Goal: Task Accomplishment & Management: Complete application form

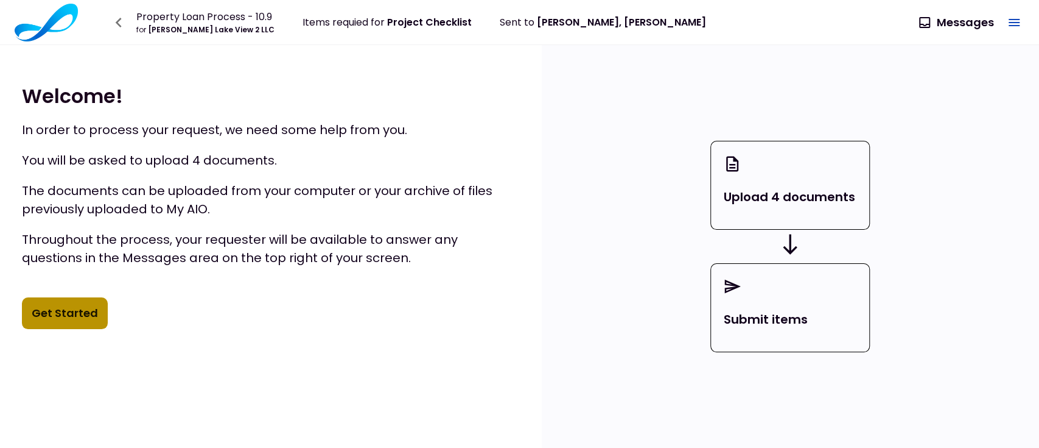
click at [68, 312] on button "Get Started" at bounding box center [65, 313] width 86 height 32
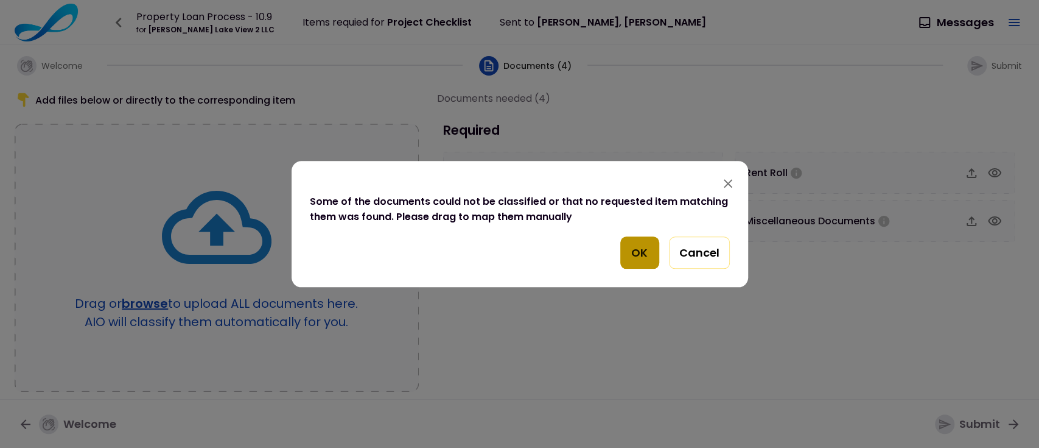
click at [636, 251] on button "OK" at bounding box center [639, 252] width 39 height 33
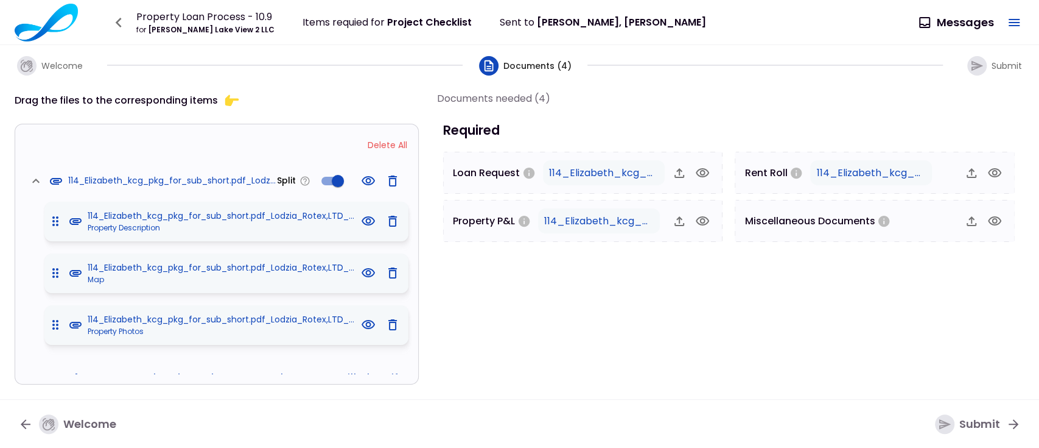
click at [55, 220] on div "114_Elizabeth_kcg_pkg_for_sub_short.pdf_Lodzia_Rotex,LTD_Gli_Holdings,_LLC_18cc…" at bounding box center [201, 221] width 313 height 24
click at [64, 272] on div "114_Elizabeth_kcg_pkg_for_sub_short.pdf_Lodzia_Rotex,LTD_Gli_Holdings,_LLC_18cc…" at bounding box center [201, 273] width 313 height 24
click at [125, 227] on span "Property Description" at bounding box center [223, 227] width 270 height 11
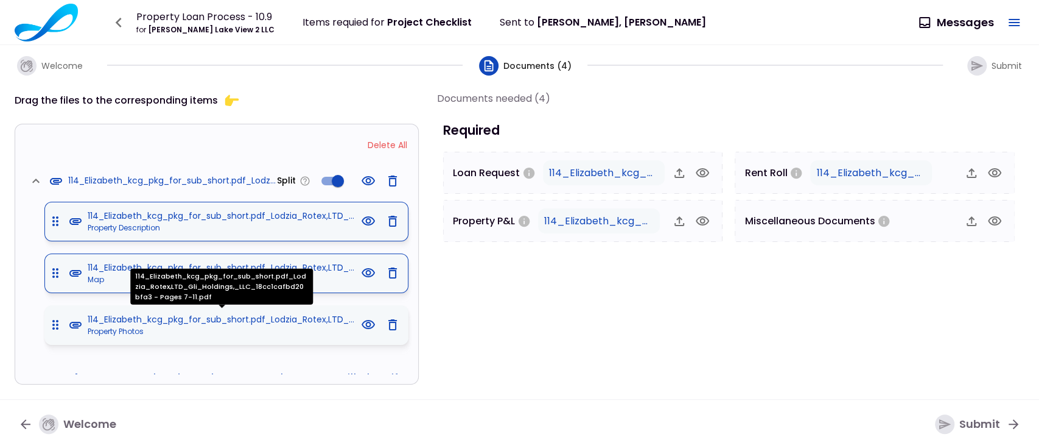
click at [150, 319] on span "114_Elizabeth_kcg_pkg_for_sub_short.pdf_Lodzia_Rotex,LTD_Gli_Holdings,_LLC_18cc…" at bounding box center [223, 319] width 270 height 13
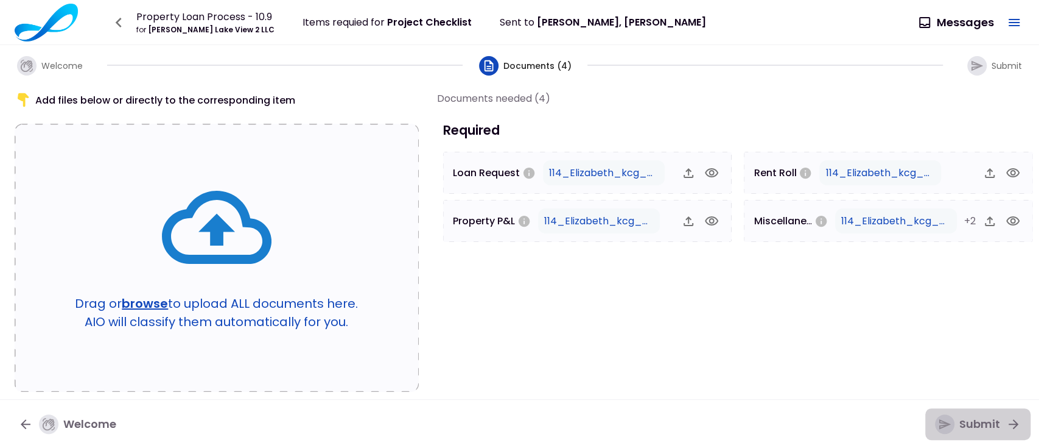
click at [945, 418] on icon "button" at bounding box center [944, 423] width 13 height 13
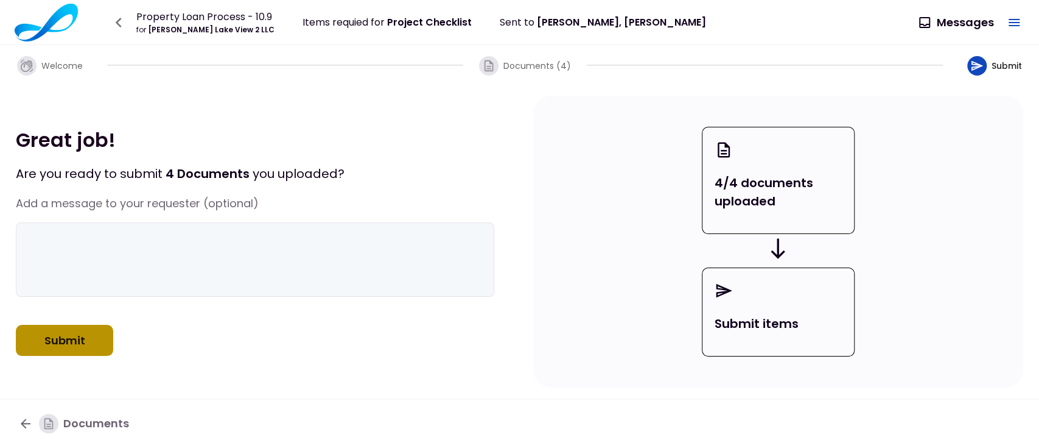
click at [62, 349] on button "Submit" at bounding box center [64, 341] width 97 height 32
